Goal: Information Seeking & Learning: Learn about a topic

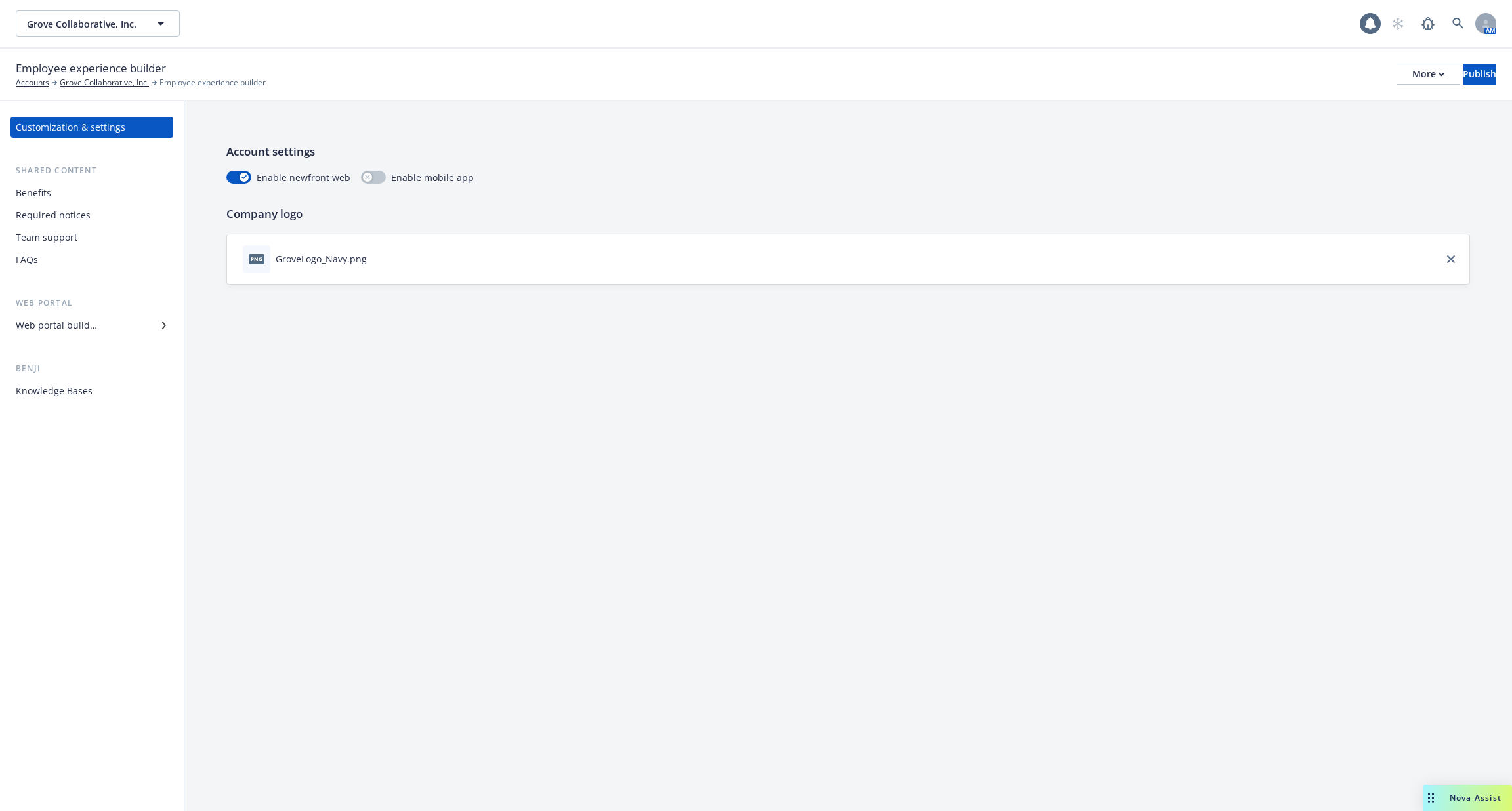
click at [91, 320] on div "Web portal builder" at bounding box center [56, 326] width 81 height 21
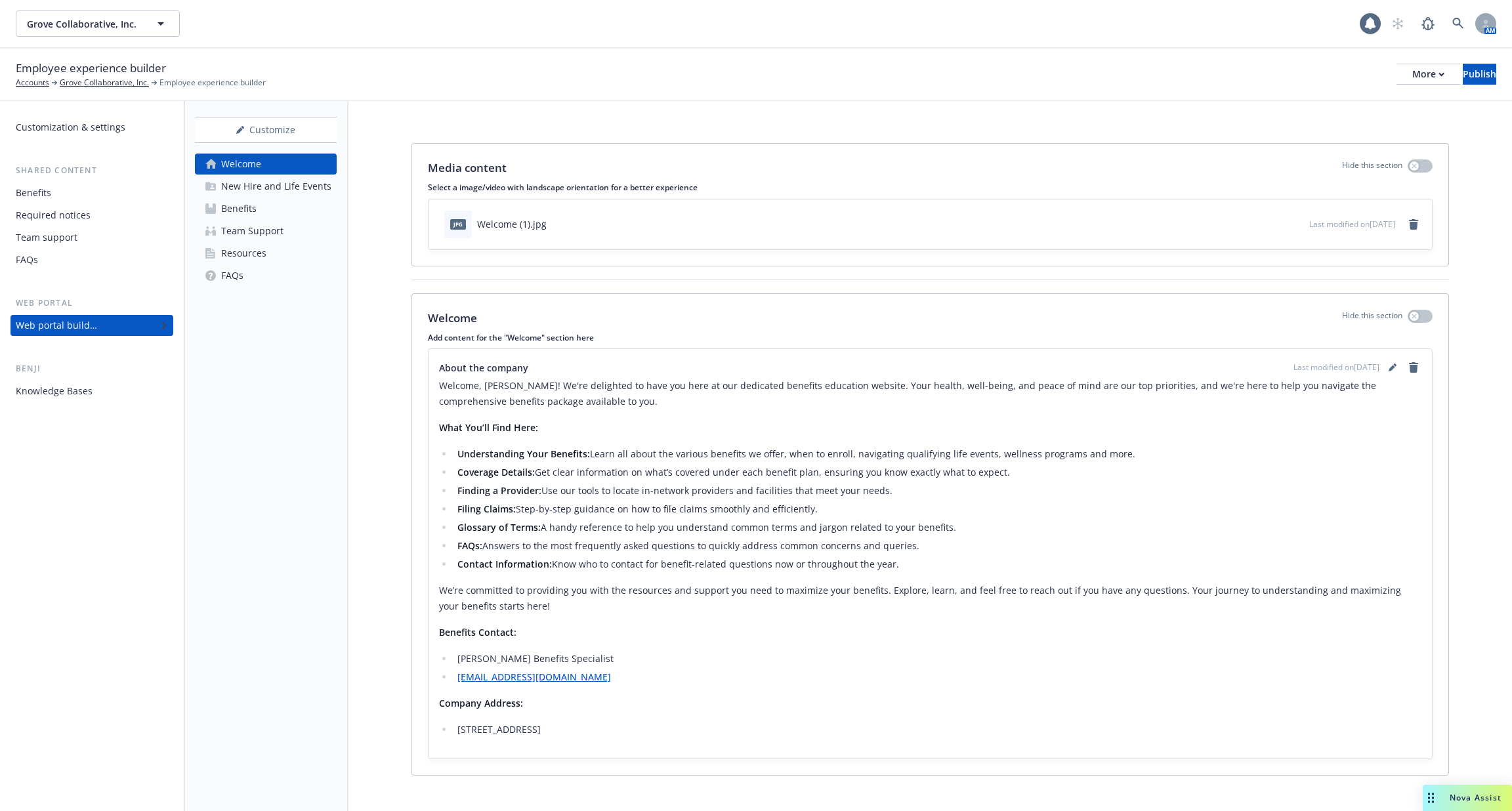
click at [92, 386] on div "Knowledge Bases" at bounding box center [92, 391] width 153 height 21
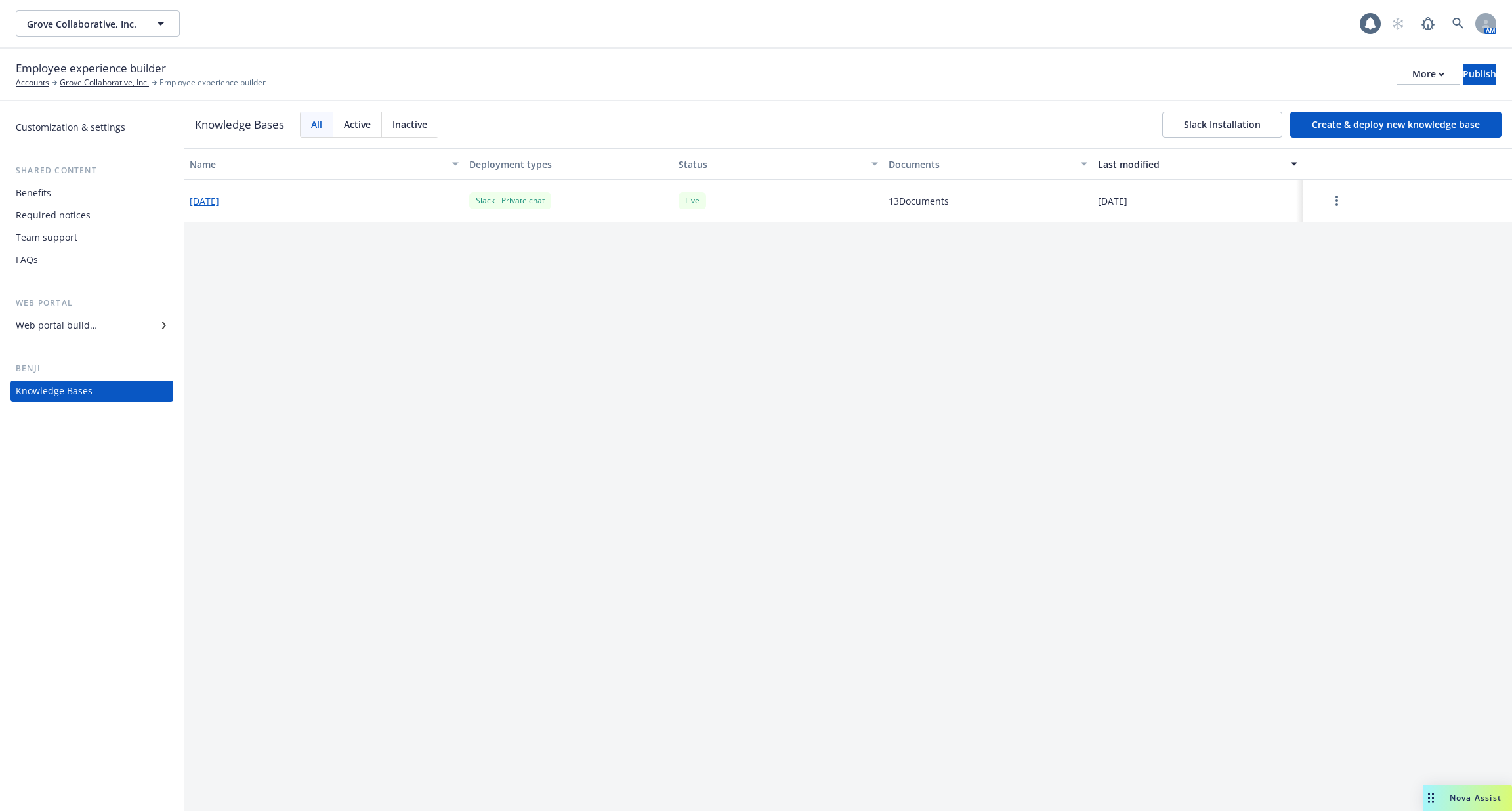
click at [227, 208] on div "[DATE]" at bounding box center [324, 201] width 279 height 43
click at [213, 194] on button "[DATE]" at bounding box center [205, 201] width 29 height 14
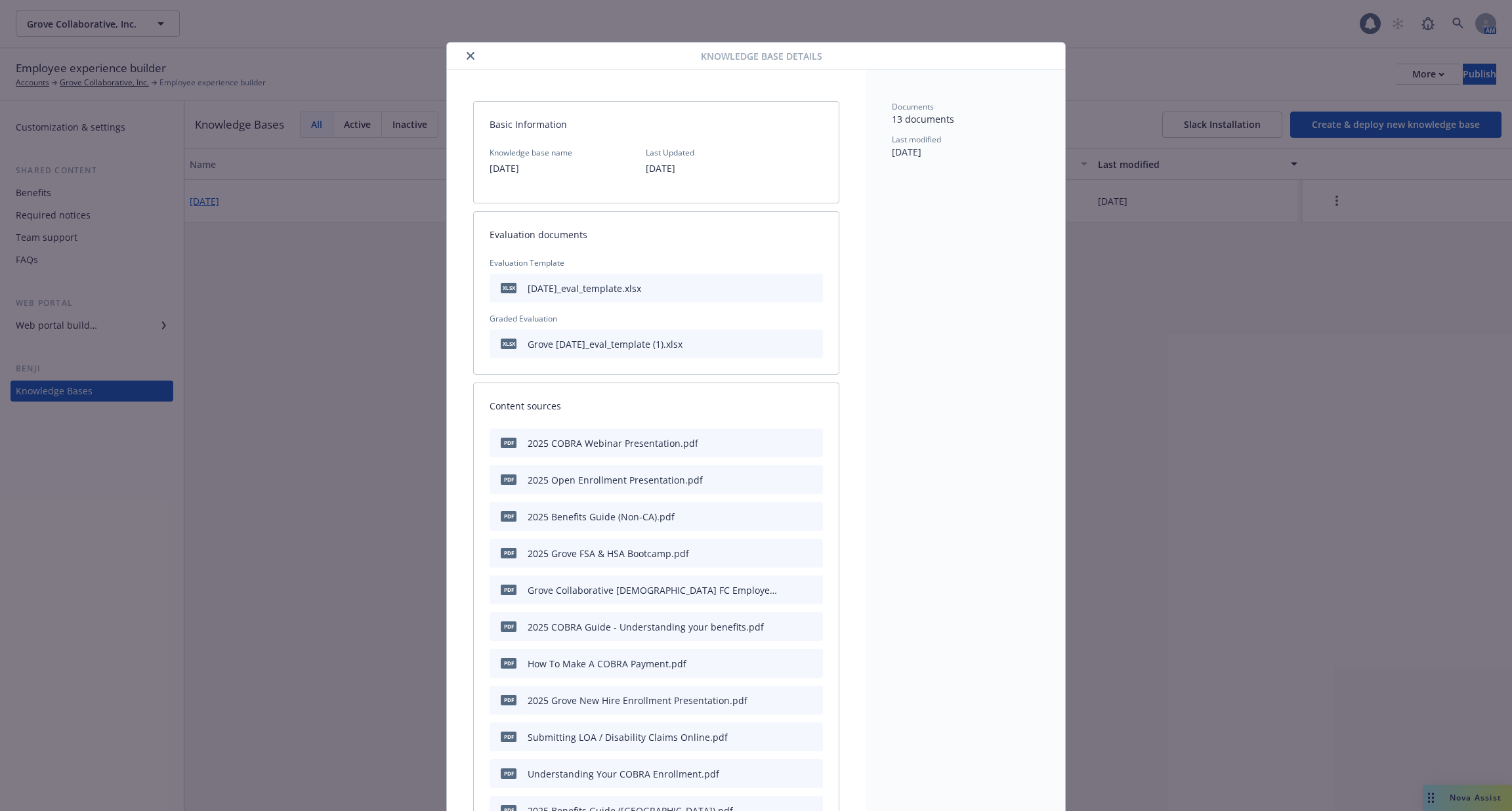
click at [468, 60] on button "close" at bounding box center [470, 55] width 15 height 15
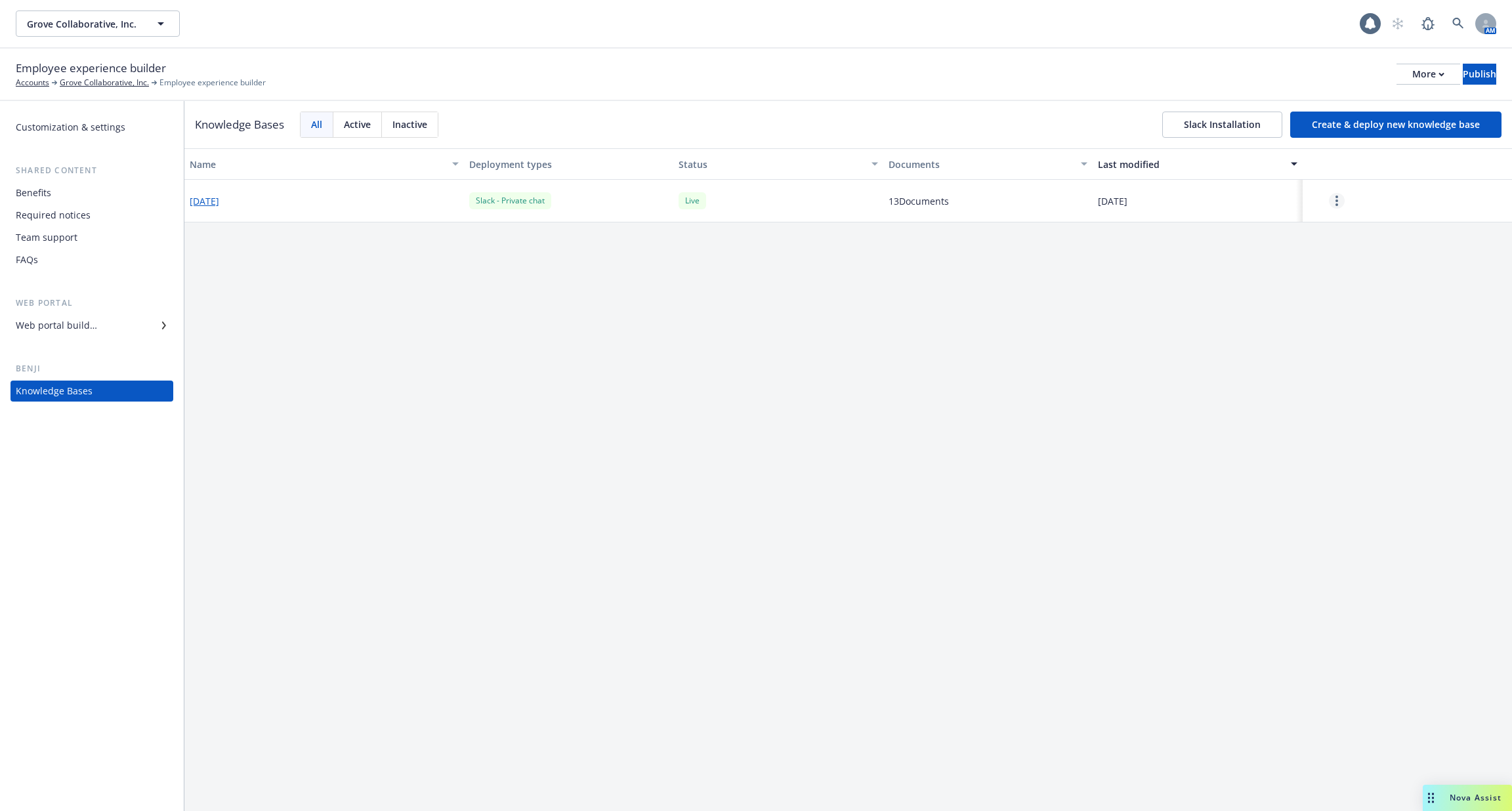
click at [1337, 202] on icon "more" at bounding box center [1337, 201] width 2 height 11
click at [1026, 358] on div "Name Deployment types Status Documents Last modified [DATE] Slack - Private cha…" at bounding box center [848, 480] width 1328 height 662
